Goal: Transaction & Acquisition: Purchase product/service

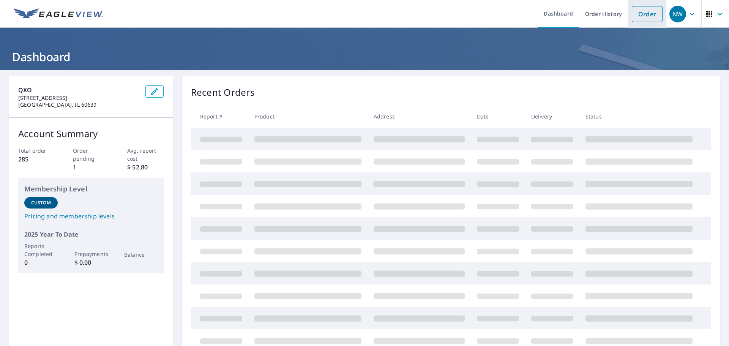
click at [642, 14] on link "Order" at bounding box center [647, 14] width 31 height 16
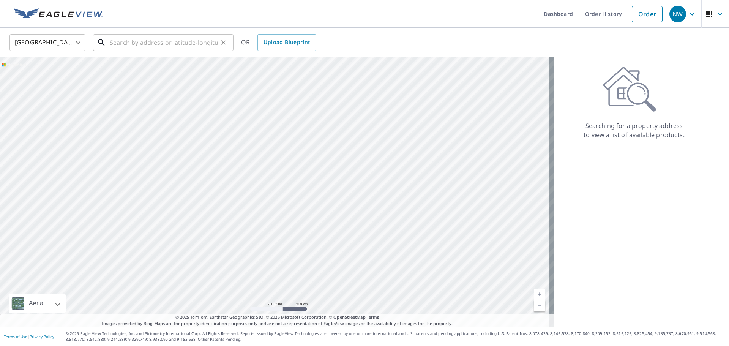
click at [126, 37] on input "text" at bounding box center [164, 42] width 108 height 21
paste input "[STREET_ADDRESS]"
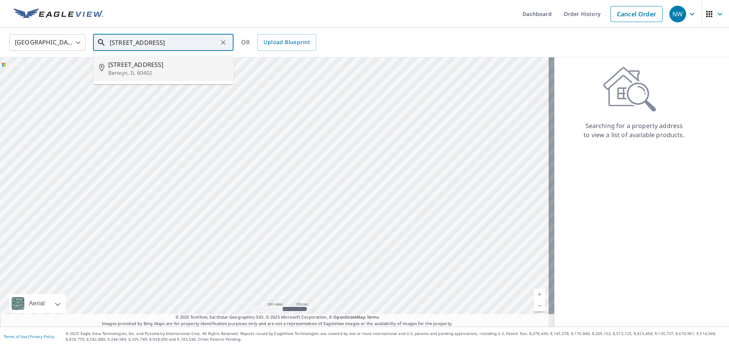
click at [126, 66] on span "[STREET_ADDRESS]" at bounding box center [167, 64] width 119 height 9
type input "[STREET_ADDRESS]"
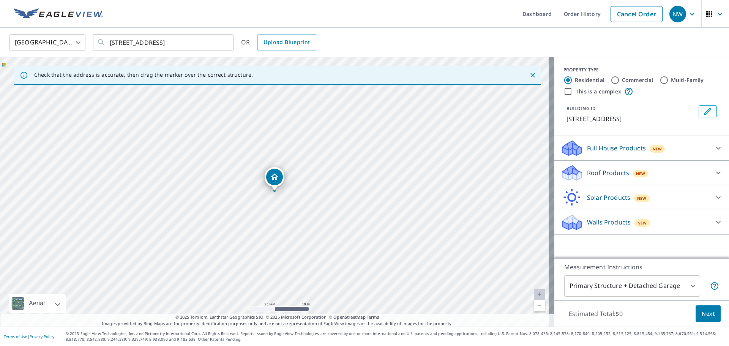
click at [614, 171] on p "Roof Products" at bounding box center [608, 172] width 42 height 9
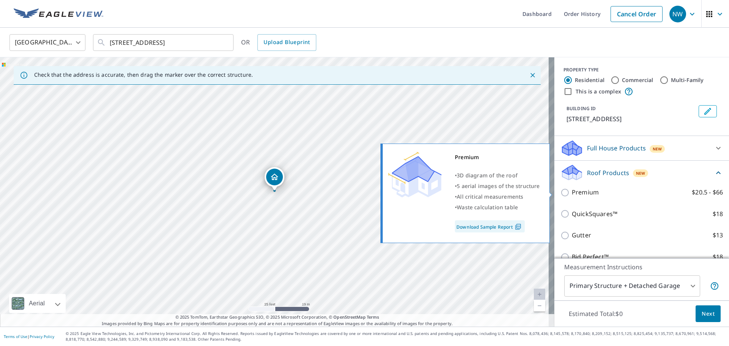
click at [576, 189] on p "Premium" at bounding box center [585, 192] width 27 height 9
click at [572, 189] on input "Premium $20.5 - $66" at bounding box center [566, 192] width 11 height 9
checkbox input "true"
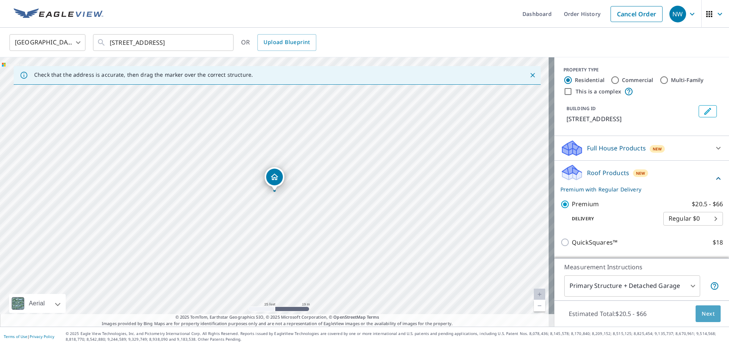
click at [707, 315] on span "Next" at bounding box center [708, 313] width 13 height 9
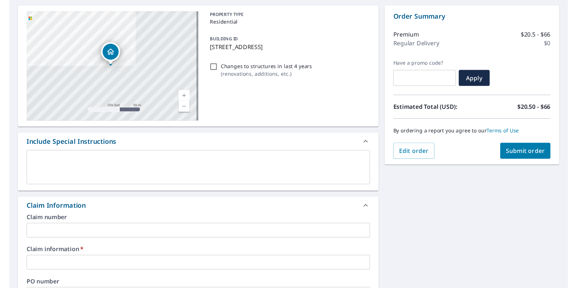
scroll to position [152, 0]
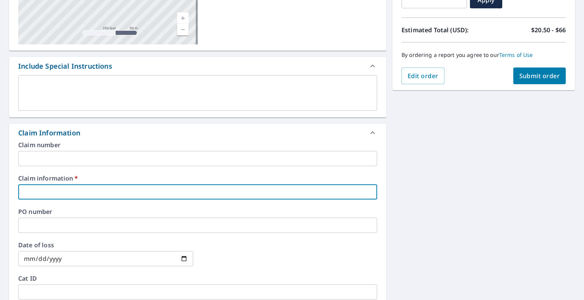
click at [55, 191] on input "text" at bounding box center [197, 192] width 359 height 15
paste input "356359"
type input "356359"
checkbox input "true"
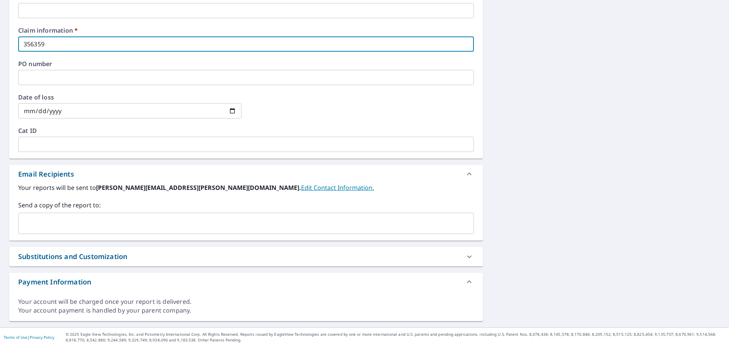
scroll to position [301, 0]
click at [68, 215] on div "​" at bounding box center [246, 222] width 456 height 21
type input "356359"
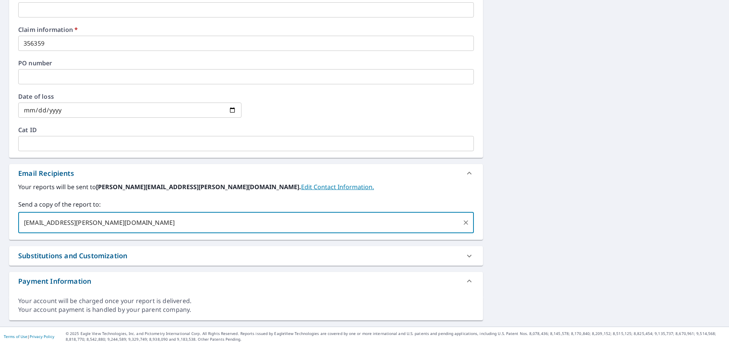
type input "[EMAIL_ADDRESS][PERSON_NAME][DOMAIN_NAME]"
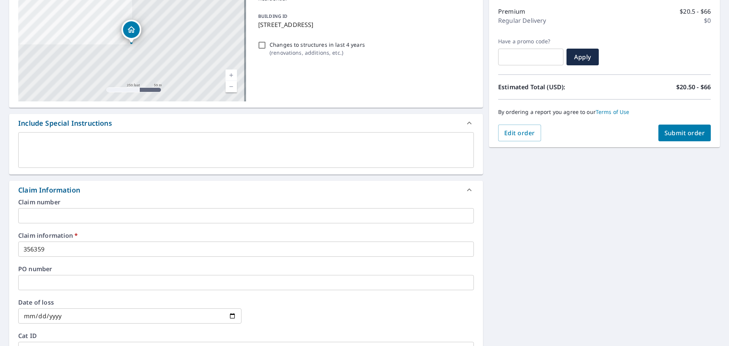
scroll to position [73, 0]
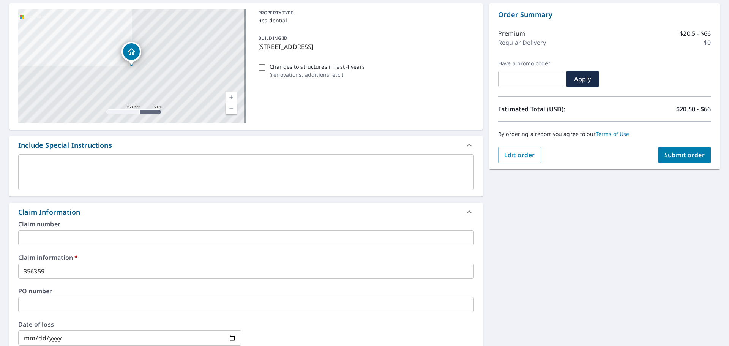
click at [683, 154] on span "Submit order" at bounding box center [685, 155] width 41 height 8
checkbox input "true"
